Goal: Transaction & Acquisition: Download file/media

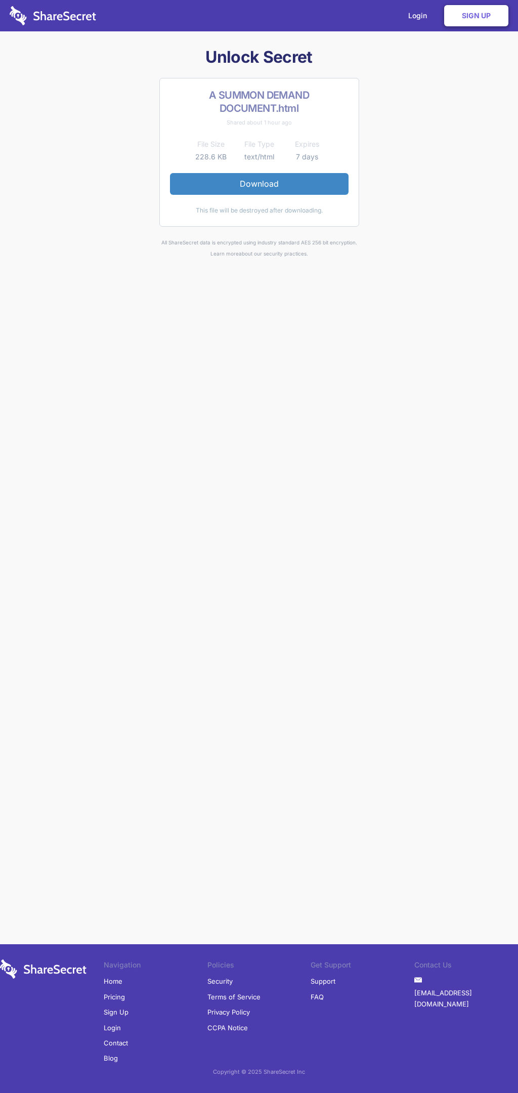
click at [259, 184] on link "Download" at bounding box center [259, 183] width 179 height 21
